Goal: Transaction & Acquisition: Book appointment/travel/reservation

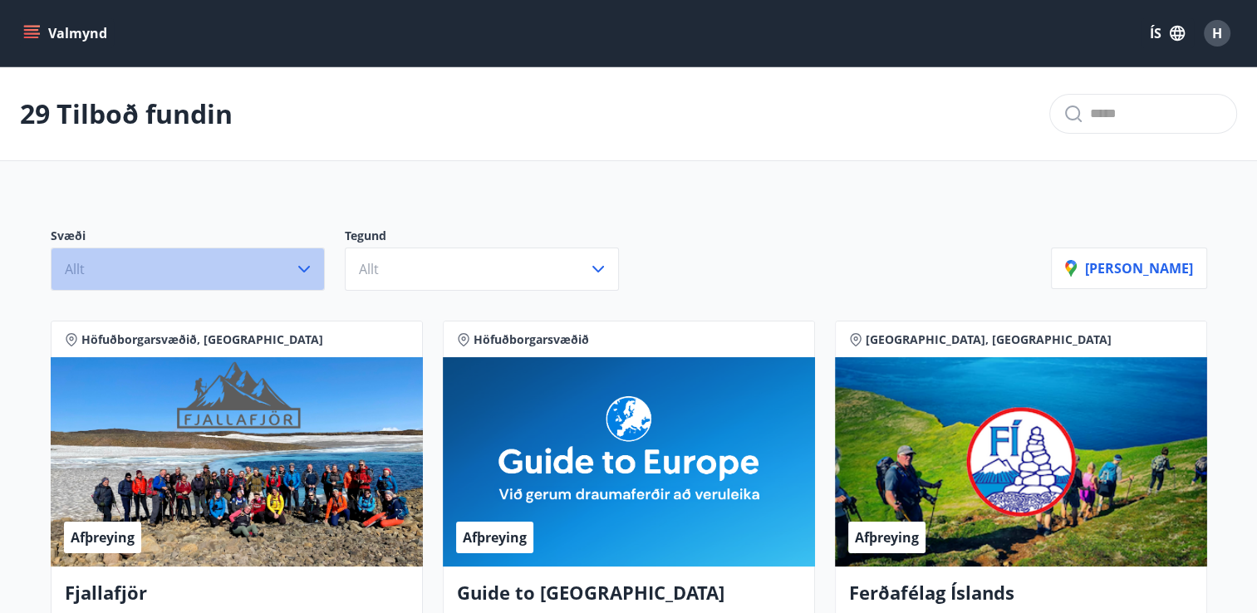
click at [303, 267] on icon "button" at bounding box center [304, 269] width 20 height 20
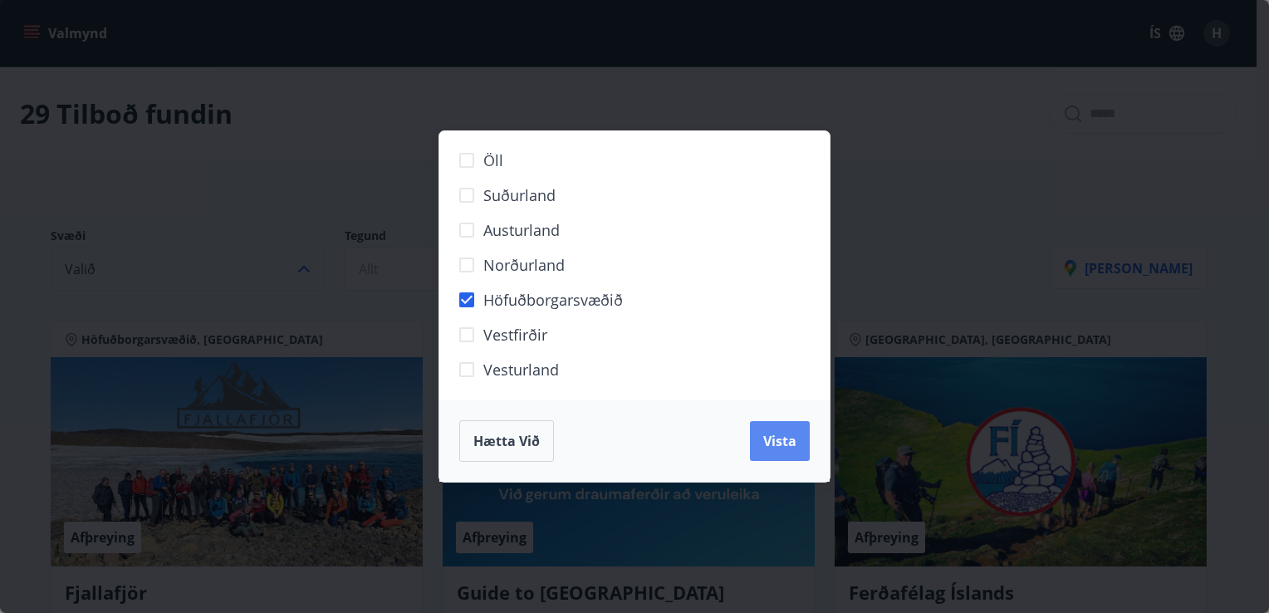
click at [768, 432] on span "Vista" at bounding box center [779, 441] width 33 height 18
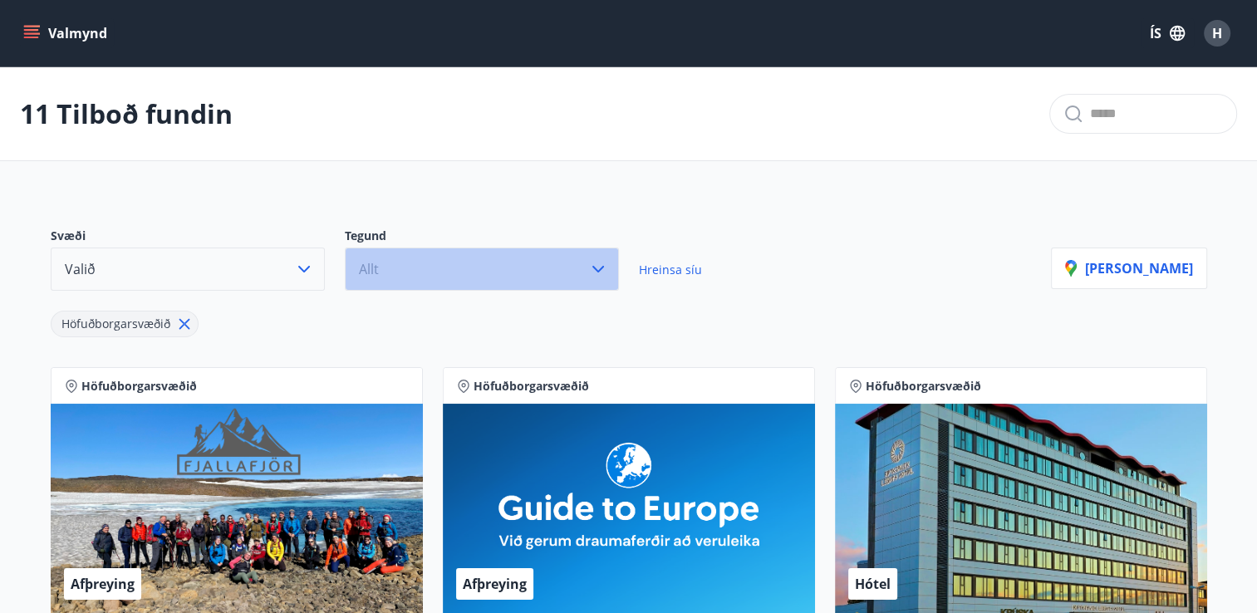
click at [600, 267] on icon "button" at bounding box center [598, 269] width 20 height 20
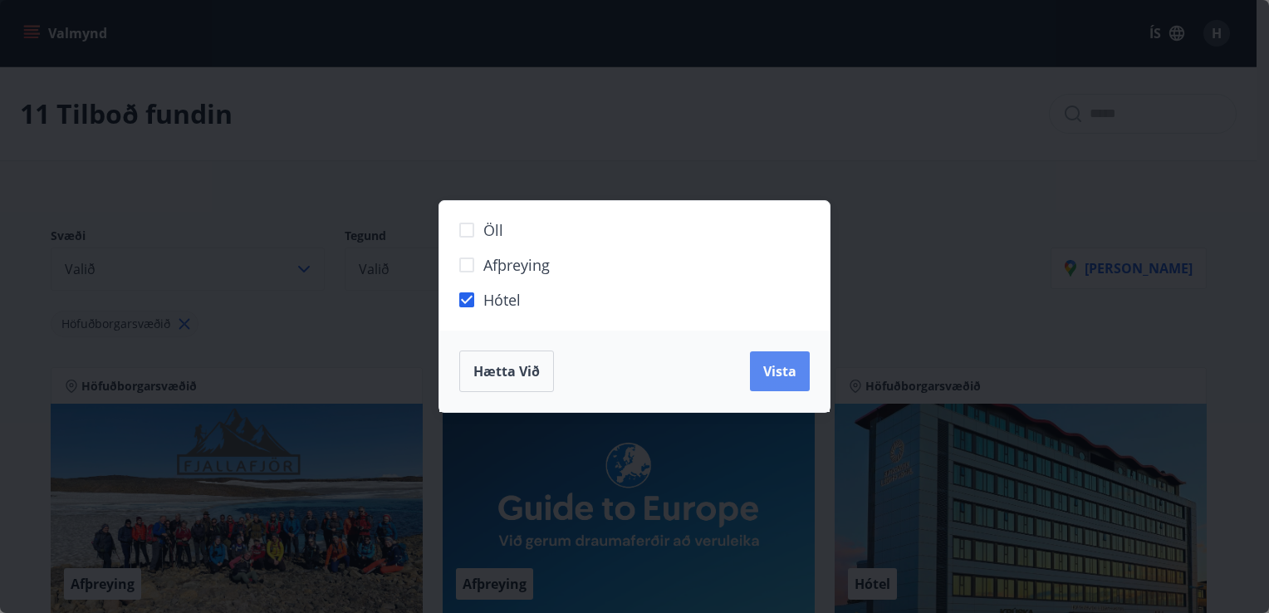
click at [780, 381] on button "Vista" at bounding box center [780, 371] width 60 height 40
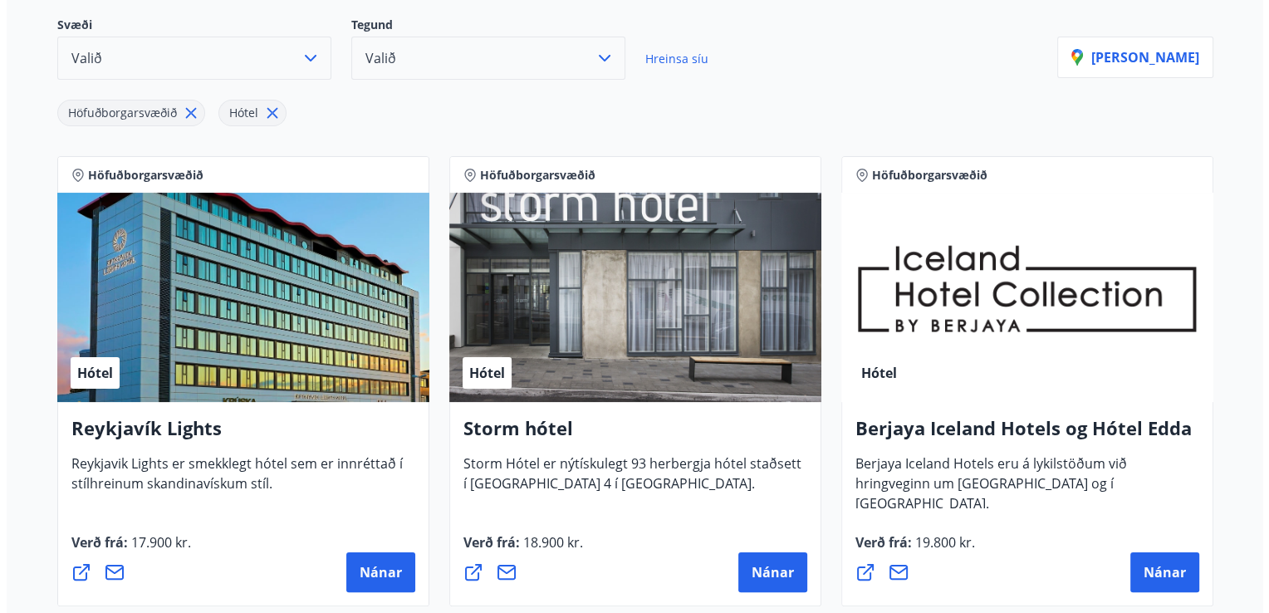
scroll to position [262, 0]
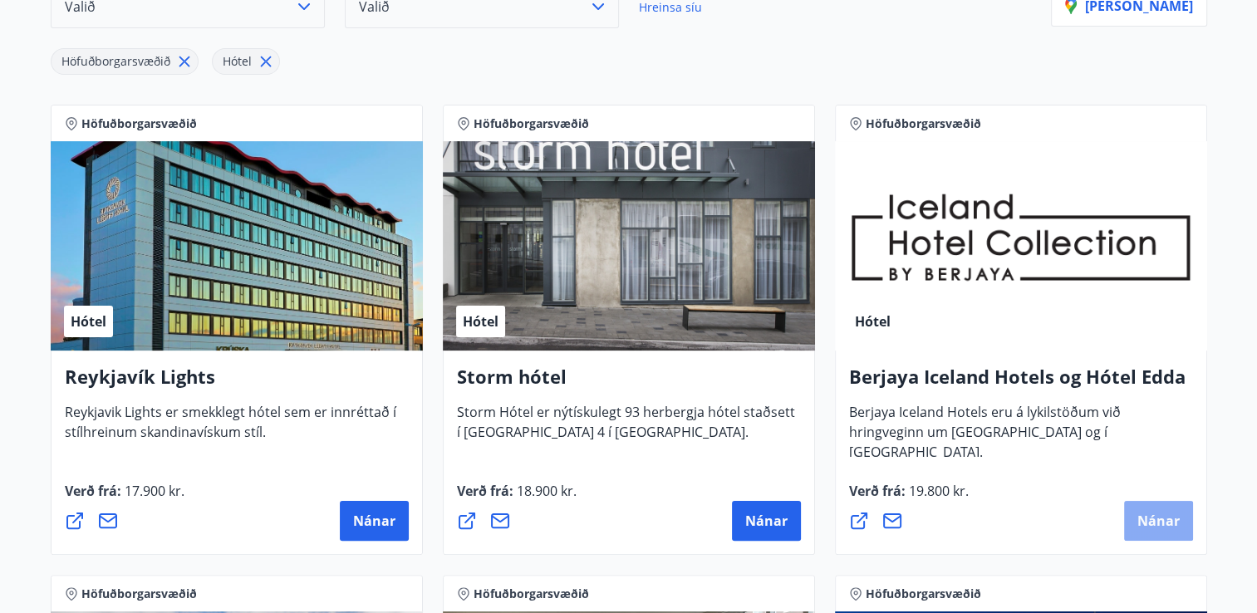
click at [1150, 513] on span "Nánar" at bounding box center [1158, 521] width 42 height 18
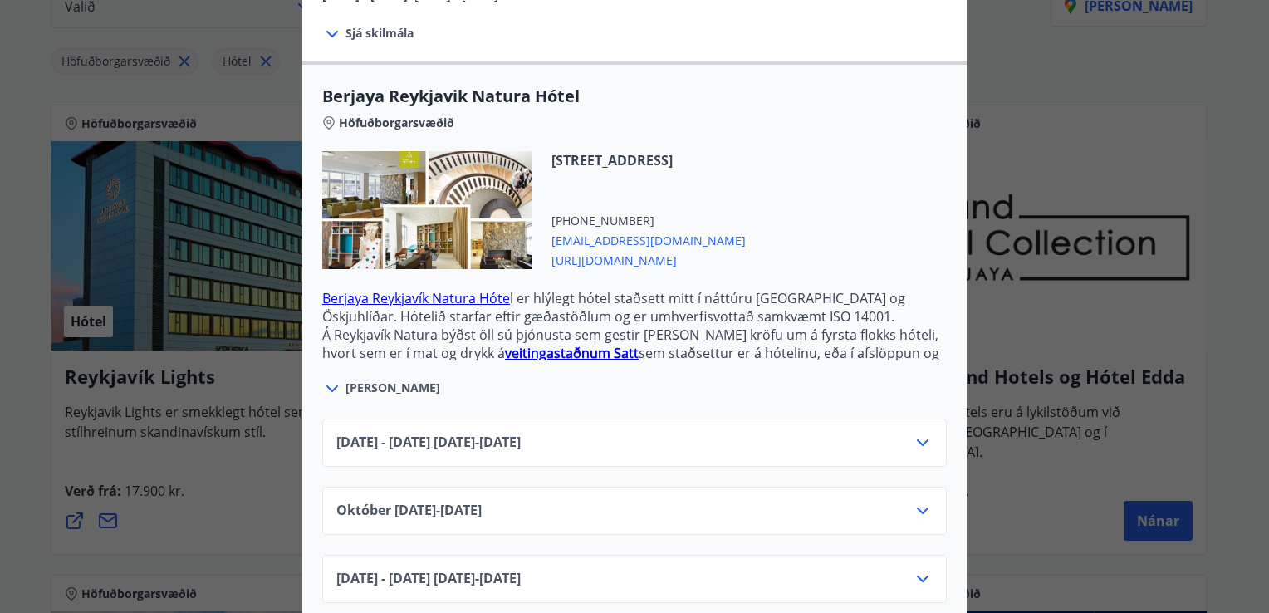
scroll to position [391, 0]
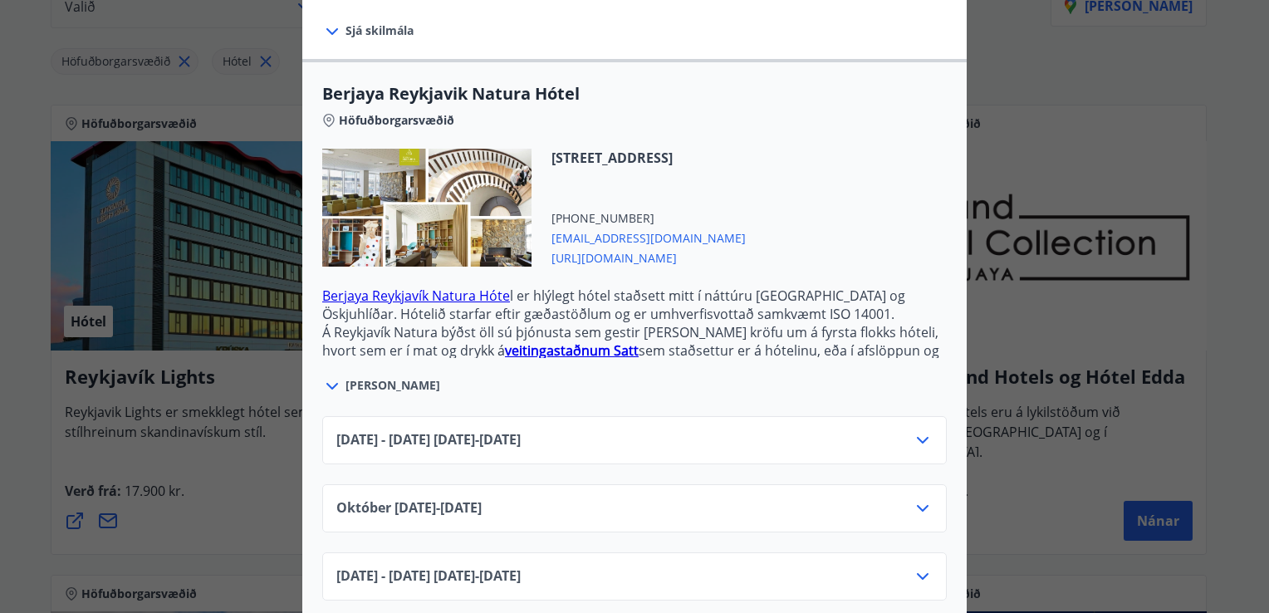
click at [920, 498] on icon at bounding box center [923, 508] width 20 height 20
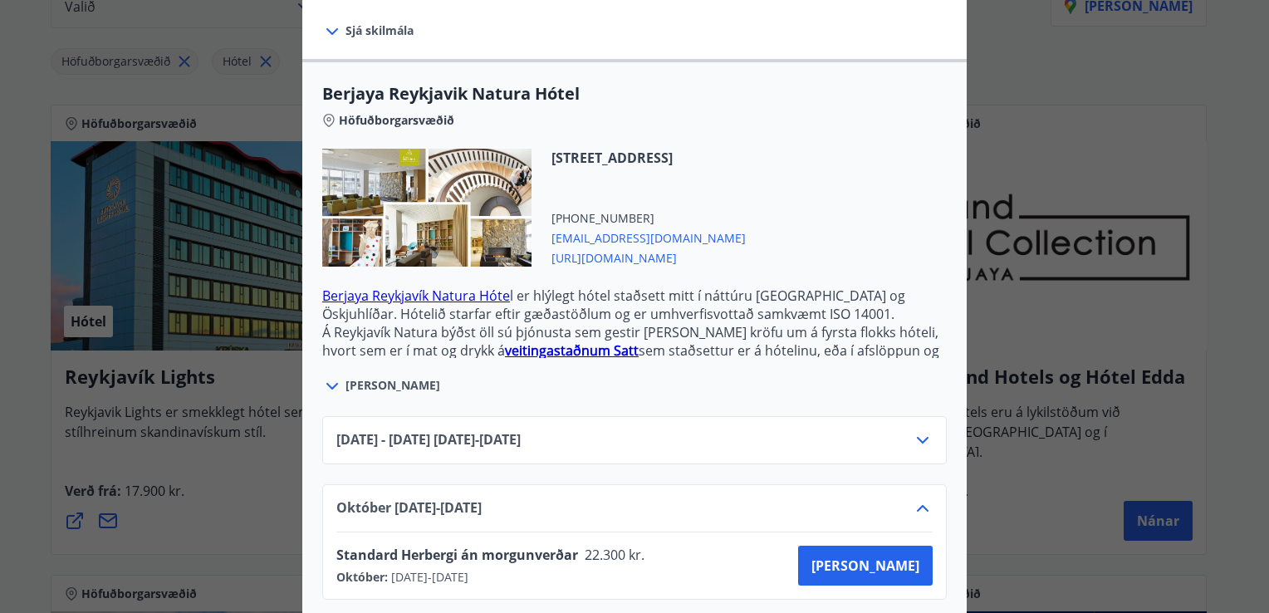
click at [920, 498] on icon at bounding box center [923, 508] width 20 height 20
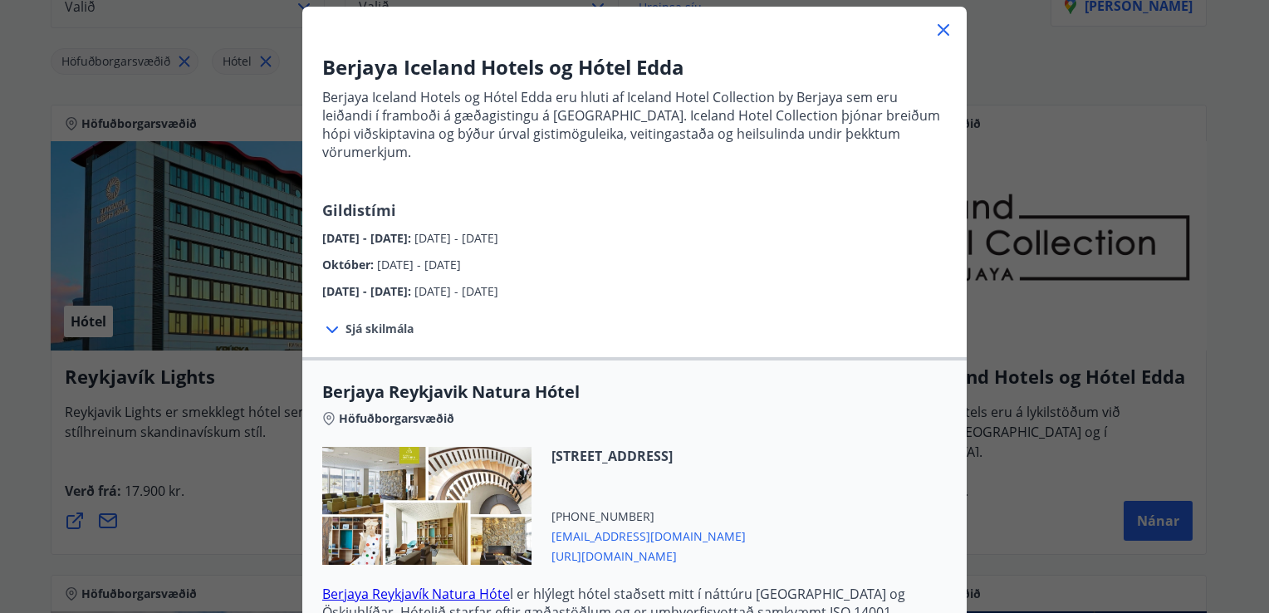
scroll to position [92, 0]
click at [676, 546] on span "[URL][DOMAIN_NAME]" at bounding box center [649, 556] width 194 height 20
click at [322, 321] on icon at bounding box center [332, 331] width 20 height 20
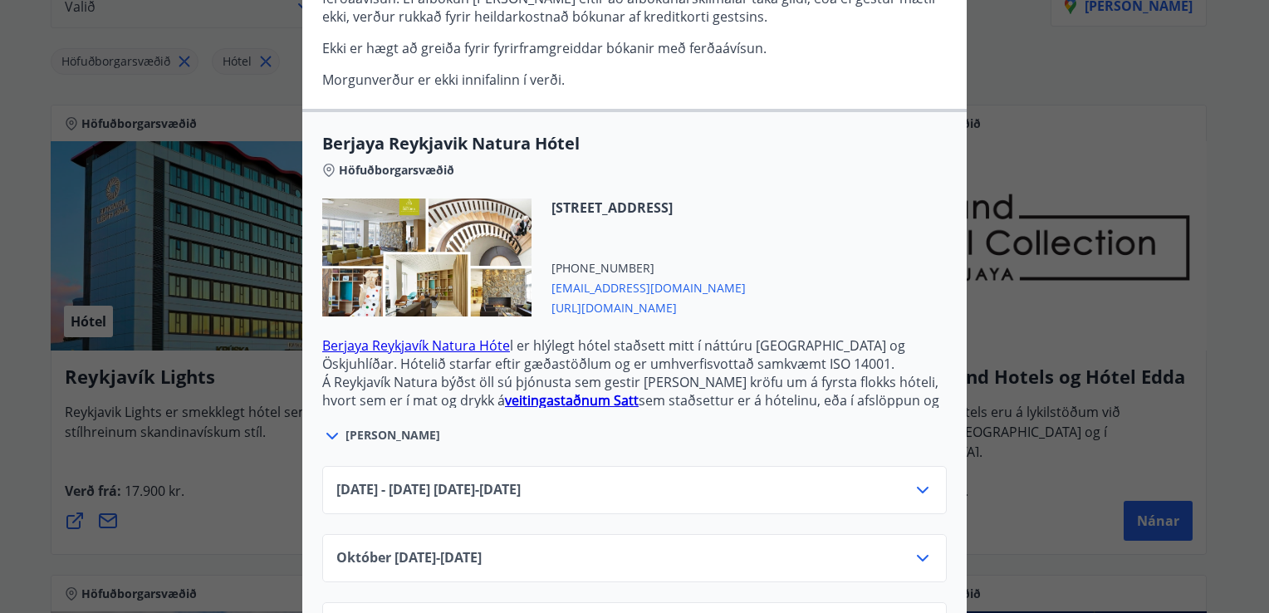
scroll to position [522, 0]
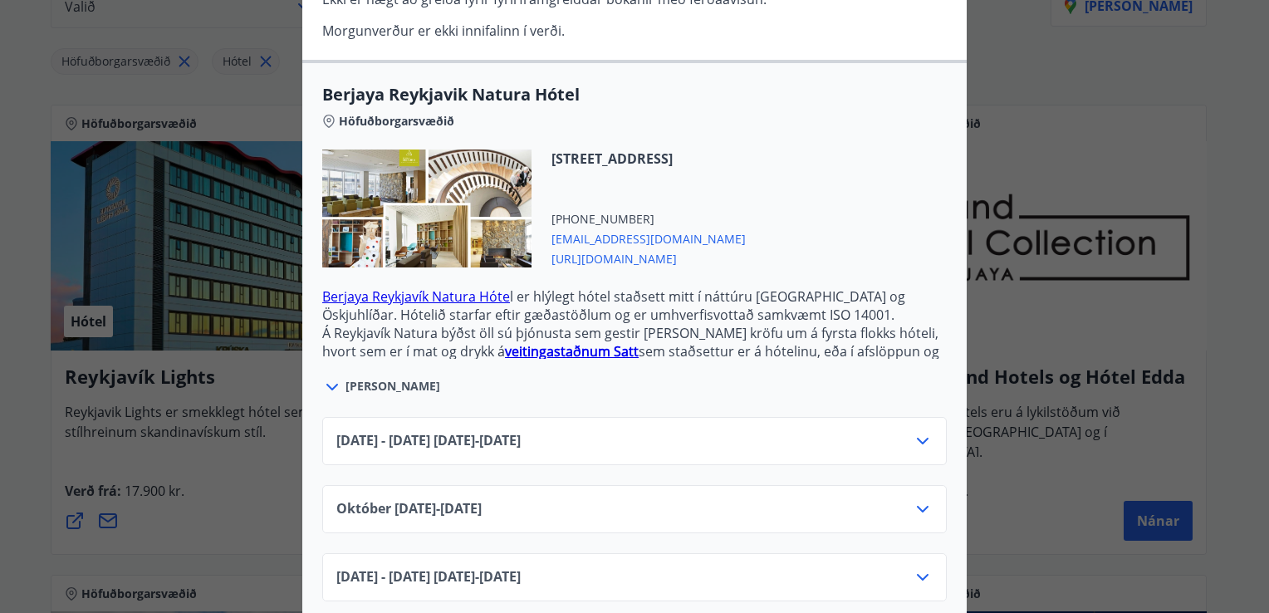
click at [373, 287] on link "Berjaya Reykjavík Natura Hóte" at bounding box center [416, 296] width 188 height 18
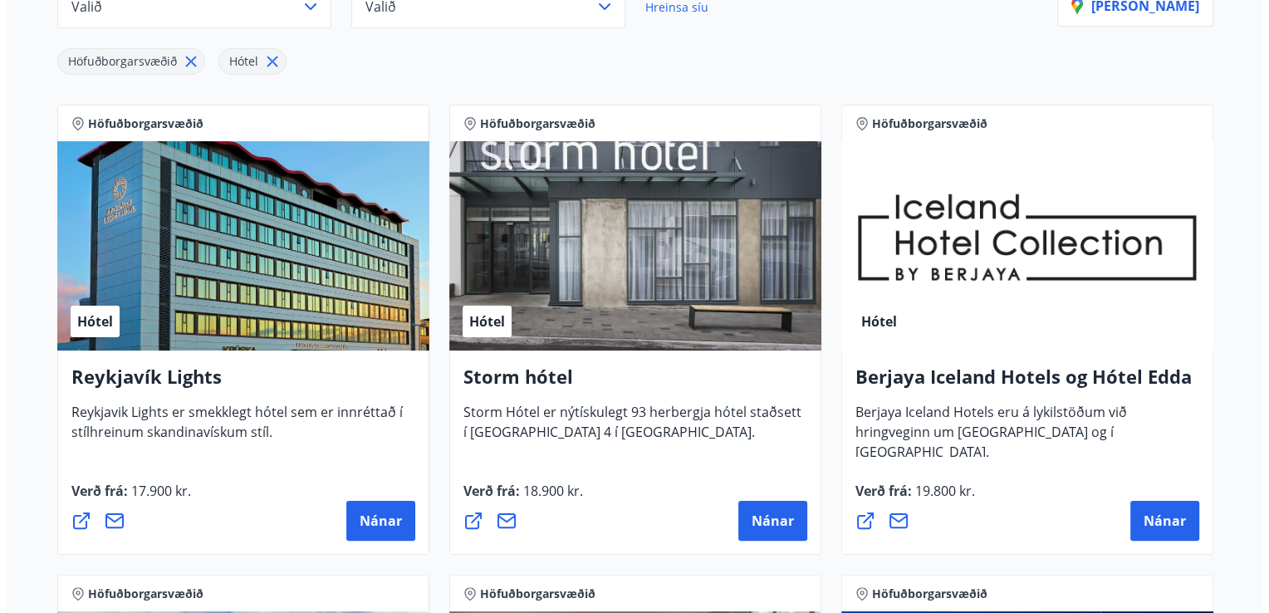
scroll to position [291, 0]
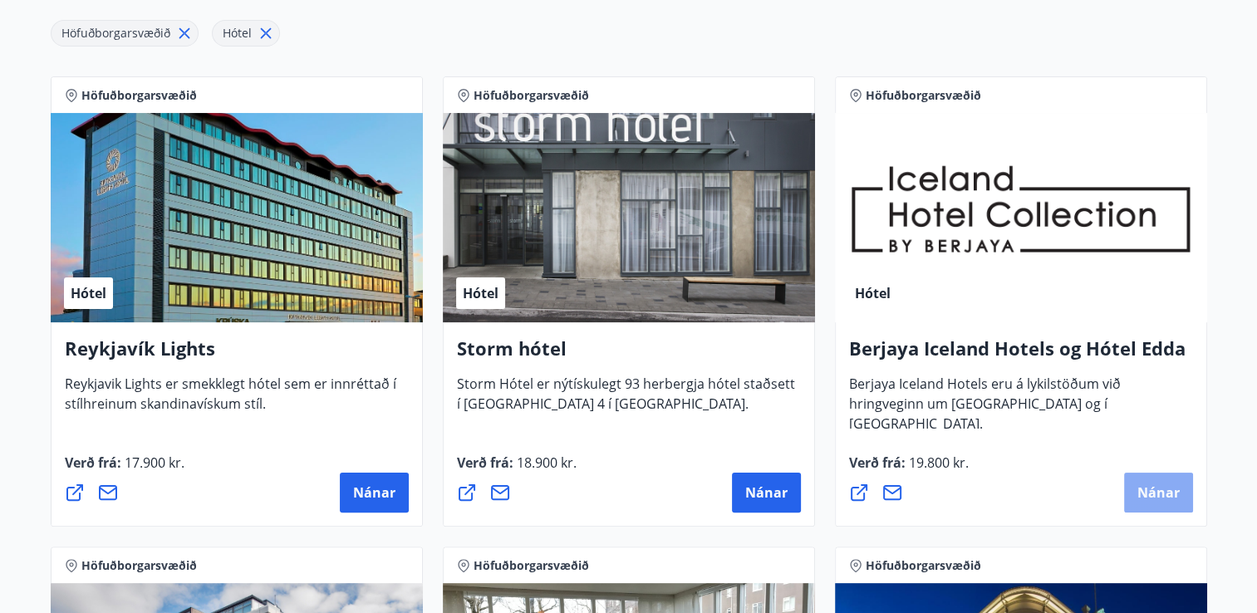
click at [1150, 488] on span "Nánar" at bounding box center [1158, 492] width 42 height 18
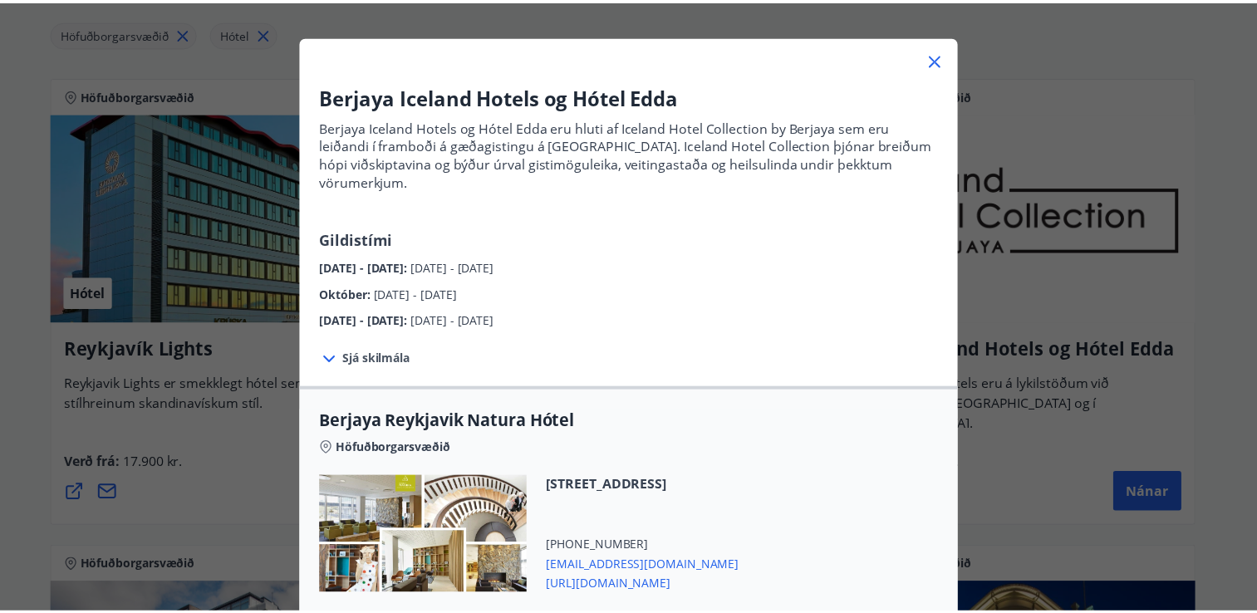
scroll to position [66, 0]
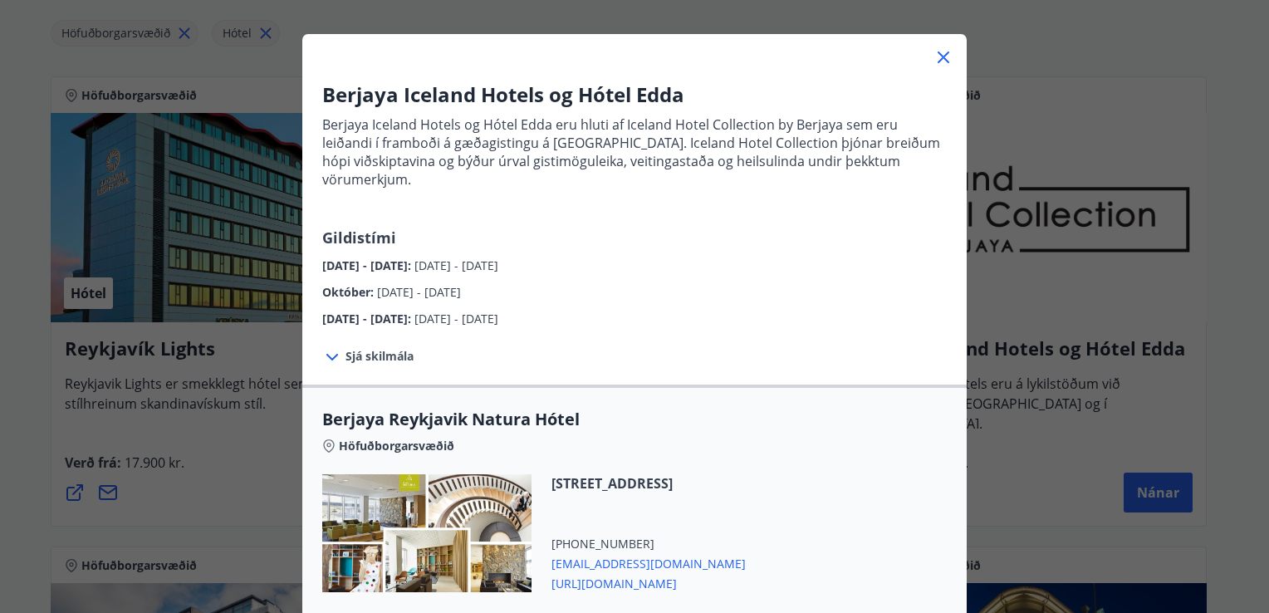
click at [940, 58] on icon at bounding box center [944, 57] width 20 height 20
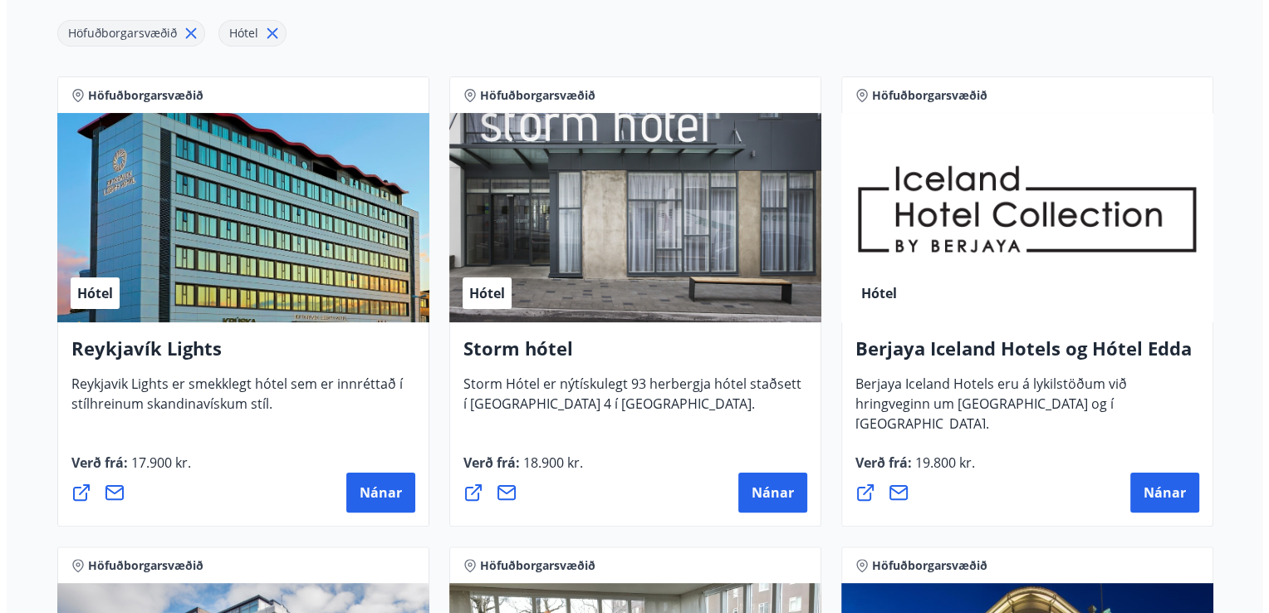
scroll to position [0, 0]
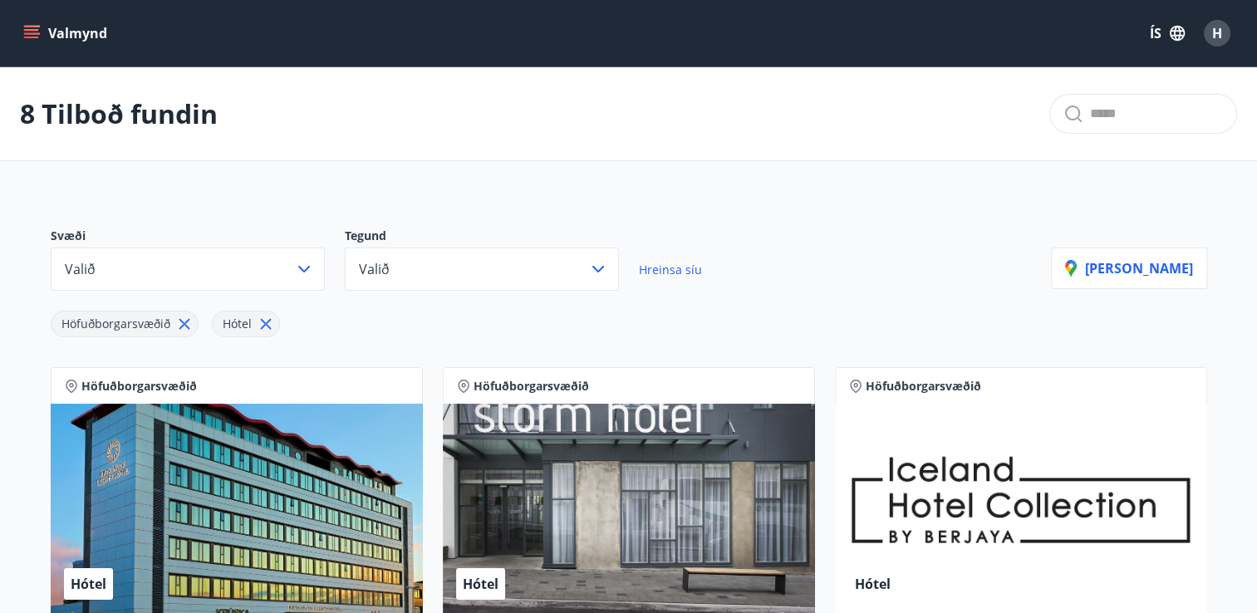
click at [1227, 26] on div "H" at bounding box center [1217, 33] width 27 height 27
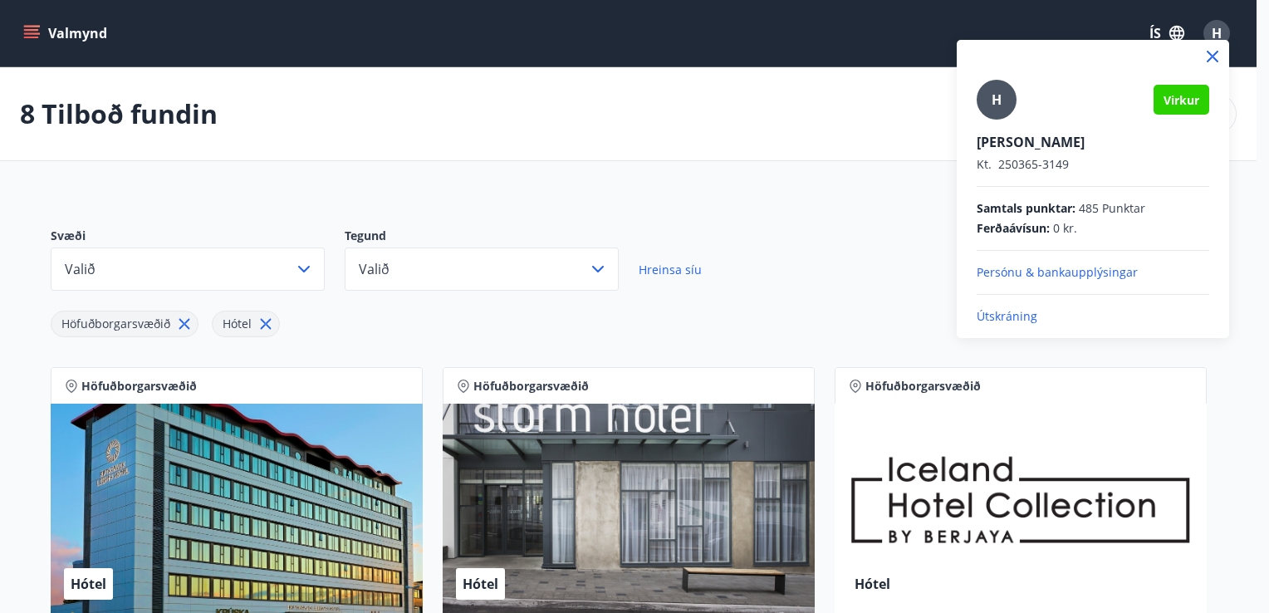
click at [1006, 314] on p "Útskráning" at bounding box center [1093, 316] width 233 height 17
